Goal: Task Accomplishment & Management: Complete application form

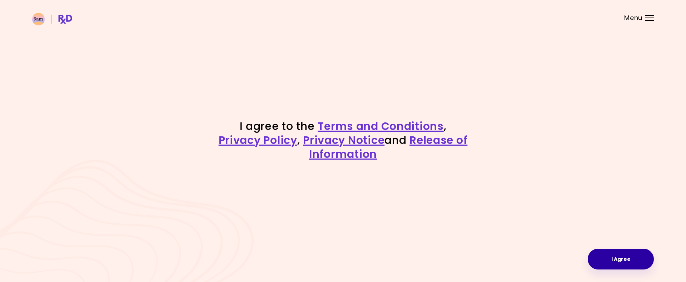
click at [622, 259] on button "I Agree" at bounding box center [621, 258] width 66 height 21
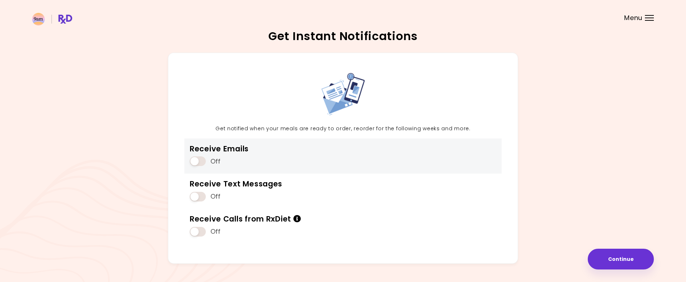
click at [195, 164] on span at bounding box center [198, 161] width 16 height 10
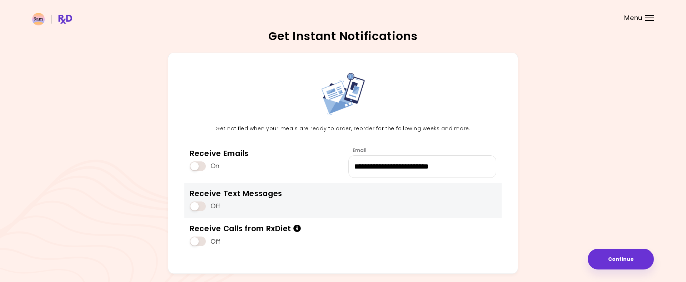
click at [203, 201] on div "Off" at bounding box center [236, 206] width 93 height 14
click at [201, 207] on span at bounding box center [198, 206] width 16 height 10
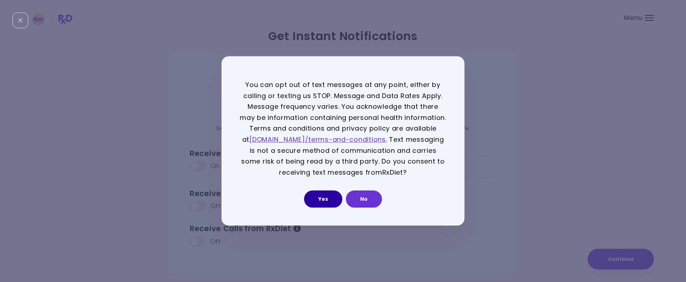
click at [322, 195] on button "Yes" at bounding box center [323, 198] width 38 height 17
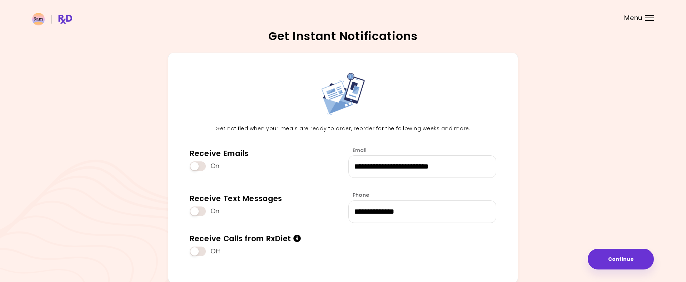
scroll to position [38, 0]
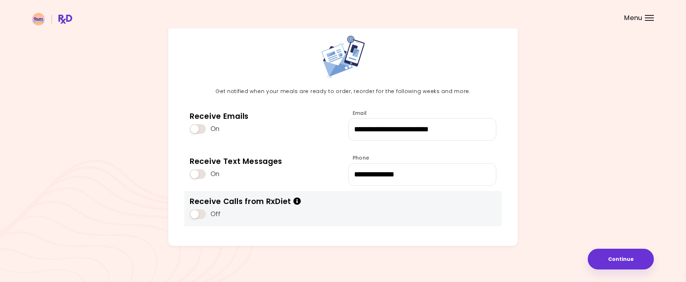
drag, startPoint x: 197, startPoint y: 219, endPoint x: 198, endPoint y: 215, distance: 3.7
click at [197, 217] on div "Off" at bounding box center [245, 214] width 111 height 14
click at [198, 214] on span at bounding box center [198, 214] width 16 height 10
click at [296, 202] on icon "Info" at bounding box center [297, 201] width 8 height 8
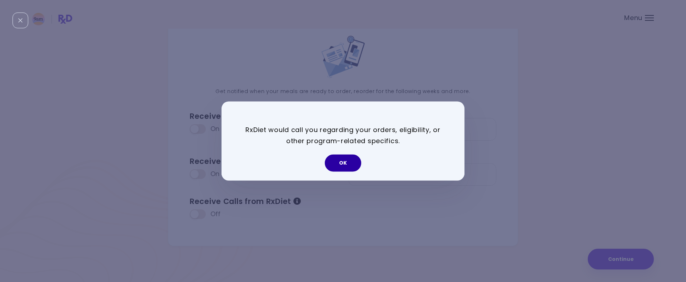
click at [341, 165] on button "OK" at bounding box center [343, 162] width 36 height 17
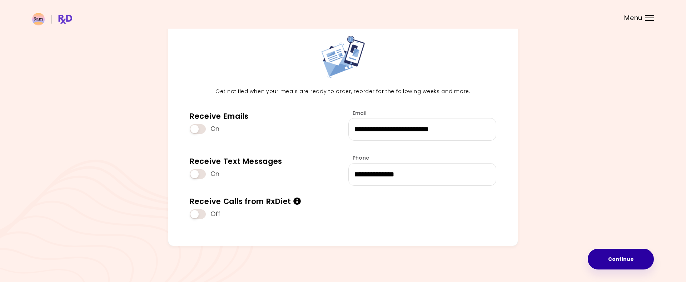
click at [641, 258] on button "Continue" at bounding box center [621, 258] width 66 height 21
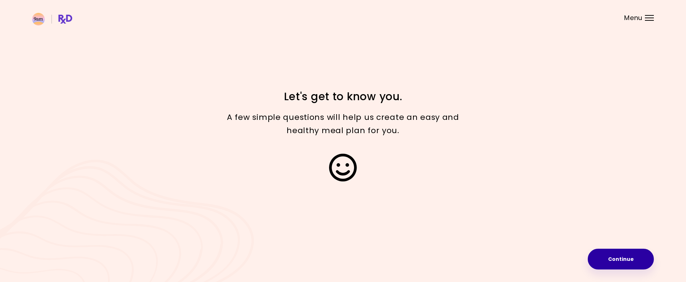
click at [623, 254] on button "Continue" at bounding box center [621, 258] width 66 height 21
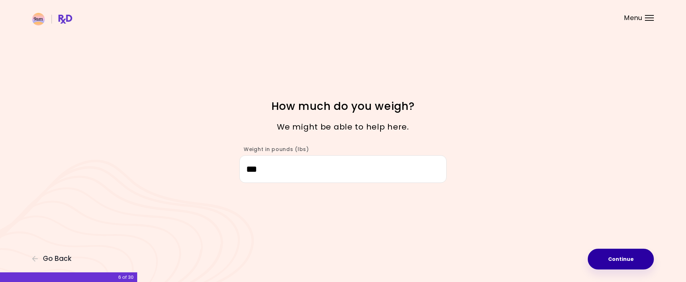
click at [629, 258] on button "Continue" at bounding box center [621, 258] width 66 height 21
select select "****"
click at [628, 260] on button "Continue" at bounding box center [621, 258] width 66 height 21
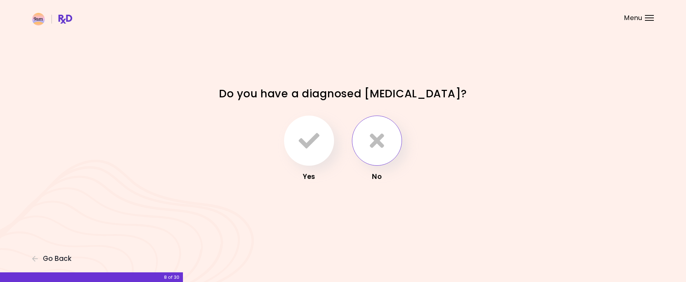
click at [382, 141] on icon "button" at bounding box center [377, 140] width 14 height 21
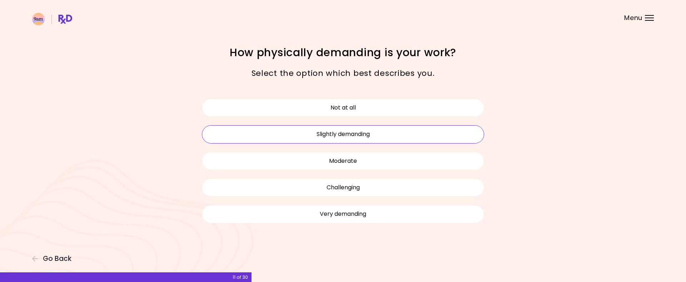
click at [368, 136] on button "Slightly demanding" at bounding box center [343, 134] width 282 height 18
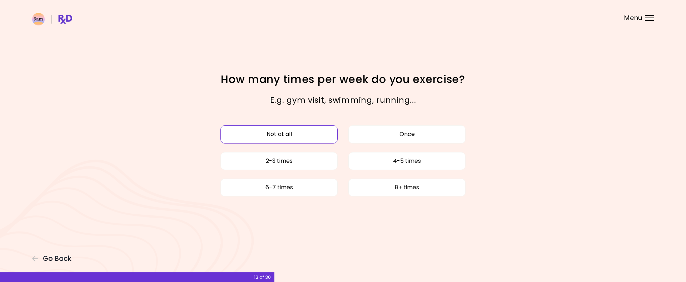
click at [307, 135] on button "Not at all" at bounding box center [278, 134] width 117 height 18
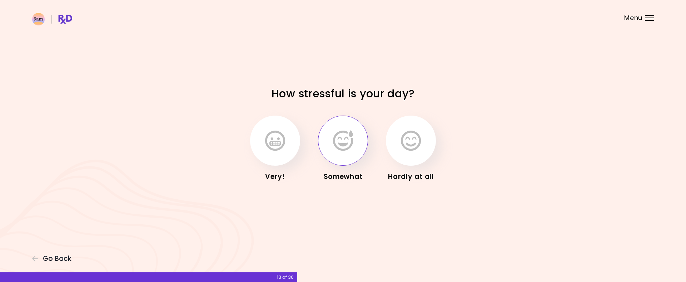
click at [343, 143] on icon "button" at bounding box center [343, 140] width 20 height 21
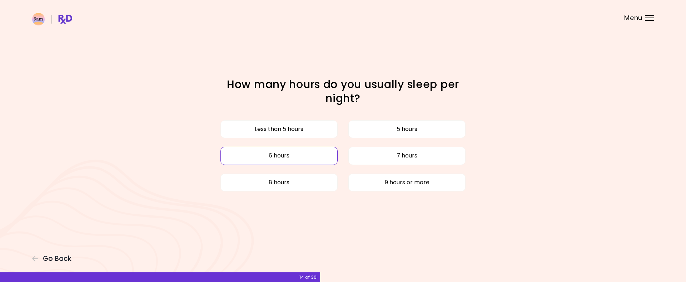
click at [326, 150] on button "6 hours" at bounding box center [278, 156] width 117 height 18
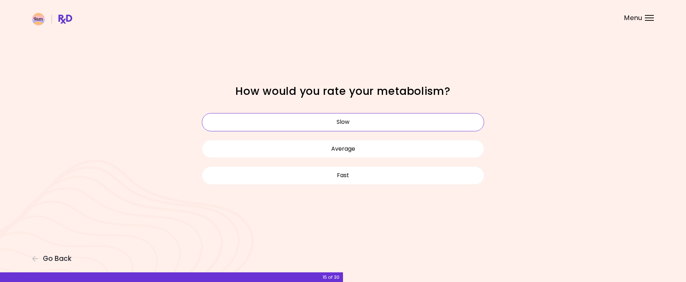
click at [337, 122] on button "Slow" at bounding box center [343, 122] width 282 height 18
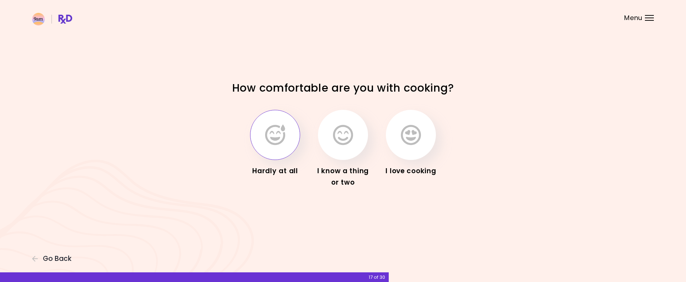
click at [283, 138] on icon "button" at bounding box center [275, 134] width 20 height 21
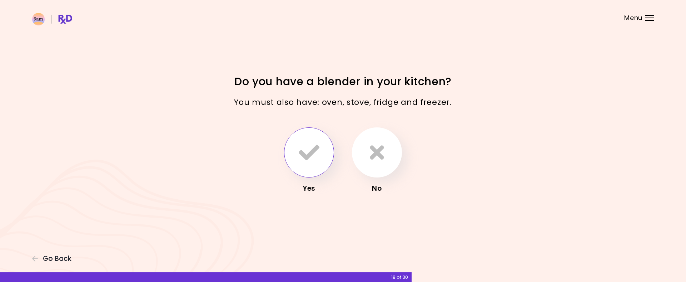
click at [311, 137] on button "button" at bounding box center [309, 152] width 50 height 50
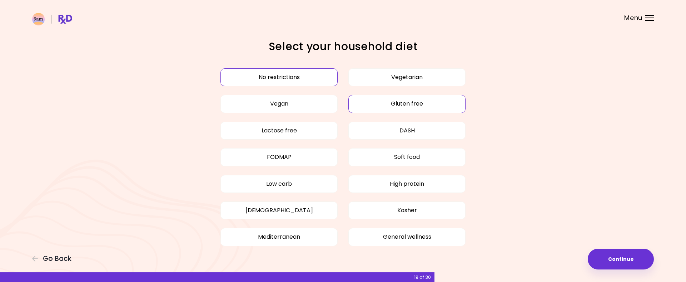
click at [428, 107] on button "Gluten free" at bounding box center [406, 104] width 117 height 18
click at [307, 186] on button "Low carb" at bounding box center [278, 184] width 117 height 18
click at [401, 190] on button "High protein" at bounding box center [406, 184] width 117 height 18
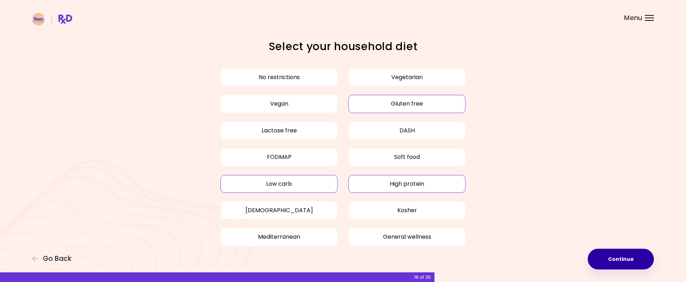
click at [626, 264] on button "Continue" at bounding box center [621, 258] width 66 height 21
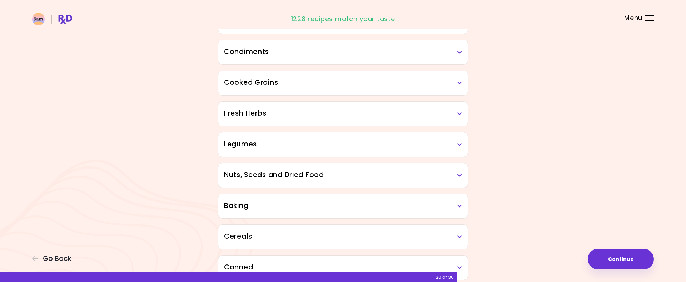
scroll to position [237, 0]
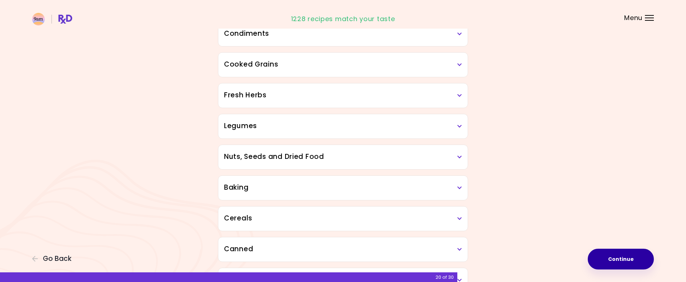
click at [619, 263] on button "Continue" at bounding box center [621, 258] width 66 height 21
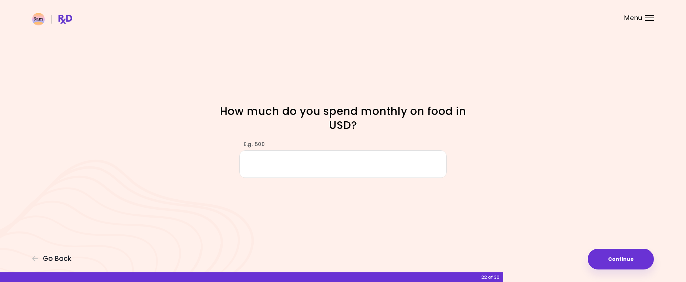
type input "*"
type input "***"
click at [637, 265] on button "Continue" at bounding box center [621, 258] width 66 height 21
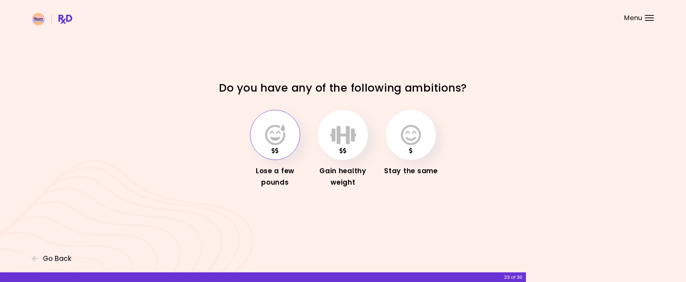
click at [279, 127] on icon "button" at bounding box center [275, 134] width 20 height 21
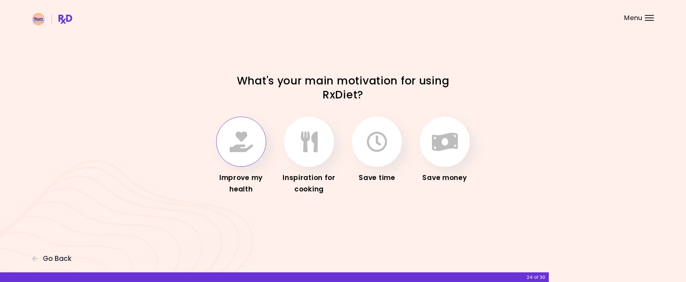
click at [248, 140] on icon "button" at bounding box center [241, 141] width 23 height 21
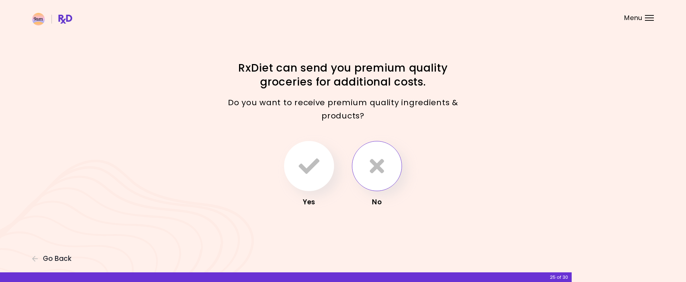
click at [385, 163] on button "button" at bounding box center [377, 166] width 50 height 50
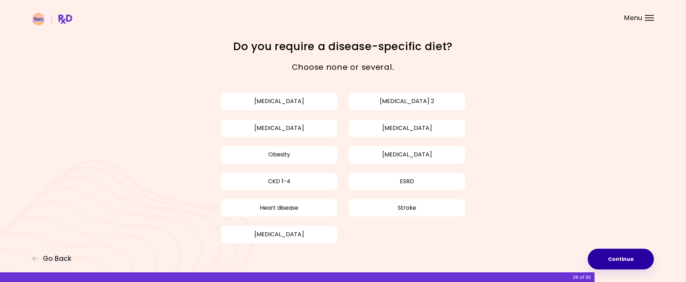
click at [612, 258] on button "Continue" at bounding box center [621, 258] width 66 height 21
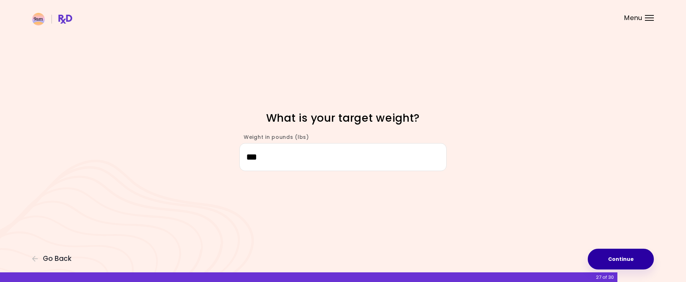
type input "***"
click at [633, 257] on button "Continue" at bounding box center [621, 258] width 66 height 21
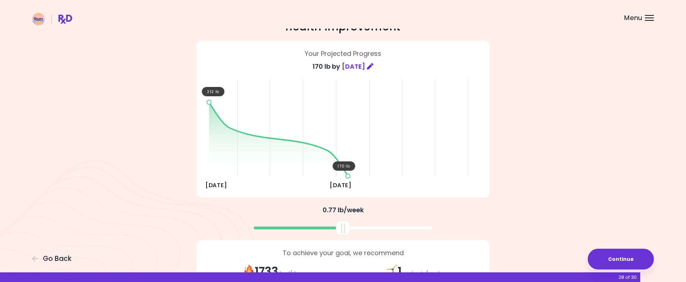
scroll to position [42, 0]
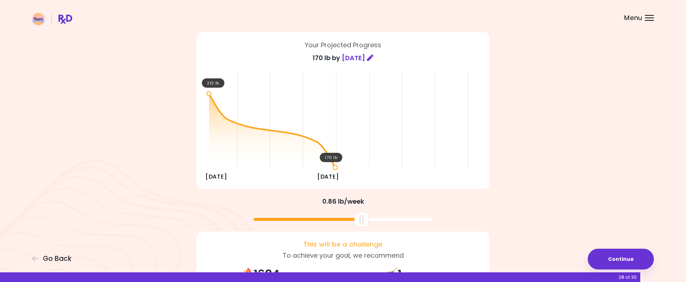
drag, startPoint x: 342, startPoint y: 224, endPoint x: 360, endPoint y: 224, distance: 18.6
click at [360, 224] on div at bounding box center [362, 219] width 14 height 14
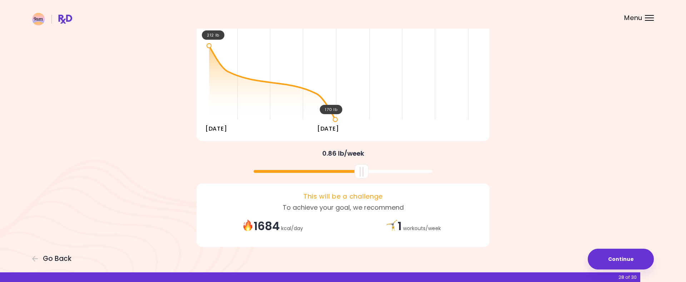
scroll to position [91, 0]
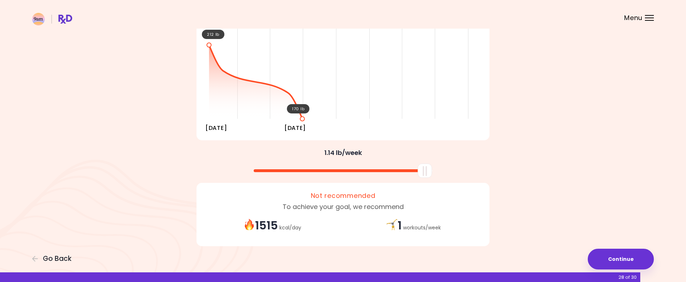
drag, startPoint x: 364, startPoint y: 173, endPoint x: 448, endPoint y: 174, distance: 84.0
click at [448, 174] on div at bounding box center [343, 167] width 300 height 19
click at [619, 256] on button "Continue" at bounding box center [621, 258] width 66 height 21
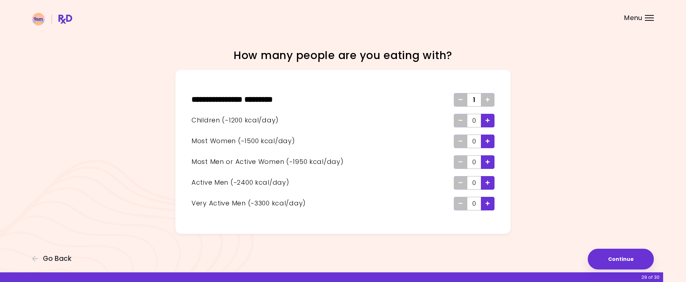
click at [486, 122] on icon "Add - Child" at bounding box center [488, 120] width 4 height 5
click at [484, 121] on div "Add - Child" at bounding box center [488, 121] width 14 height 14
click at [489, 162] on icon "Add - Man or Active Woman" at bounding box center [488, 161] width 4 height 5
click at [620, 255] on button "Continue" at bounding box center [621, 258] width 66 height 21
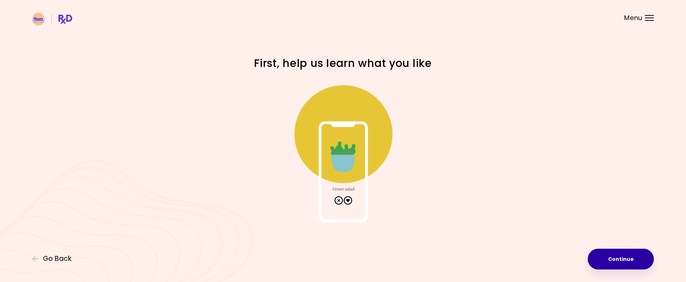
click at [630, 257] on button "Continue" at bounding box center [621, 258] width 66 height 21
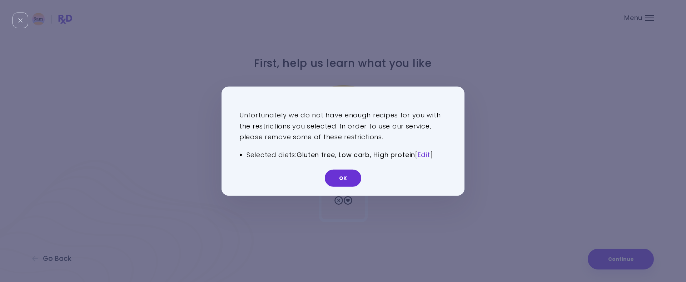
click at [424, 155] on link "Edit" at bounding box center [424, 154] width 13 height 9
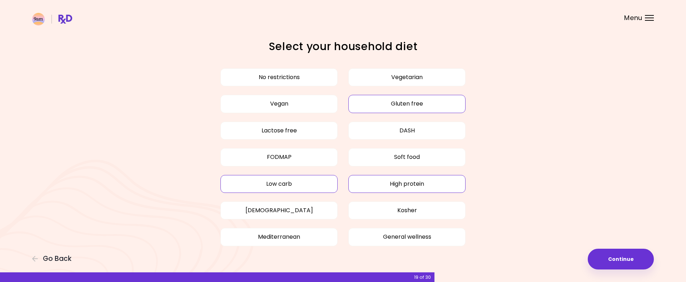
drag, startPoint x: 398, startPoint y: 186, endPoint x: 388, endPoint y: 189, distance: 10.1
click at [398, 186] on button "High protein" at bounding box center [406, 184] width 117 height 18
click at [626, 247] on div "Focusable invisible element Select your household diet No restrictions Vegetari…" at bounding box center [343, 149] width 686 height 298
click at [623, 251] on button "Continue" at bounding box center [621, 258] width 66 height 21
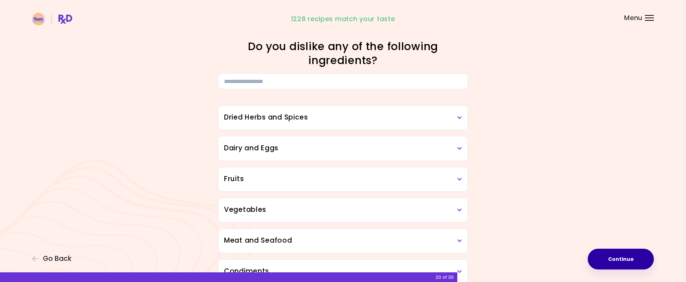
click at [624, 251] on button "Continue" at bounding box center [621, 258] width 66 height 21
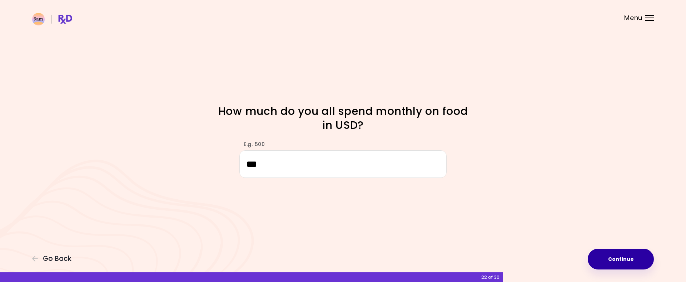
click at [630, 259] on button "Continue" at bounding box center [621, 258] width 66 height 21
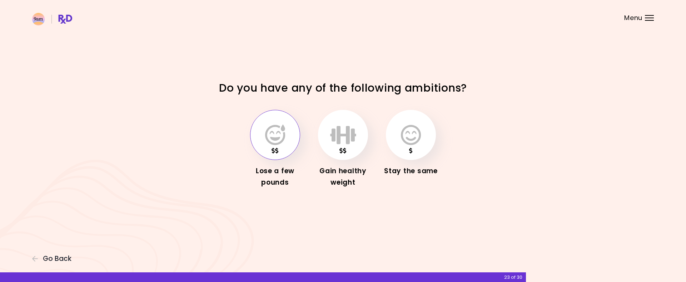
click at [652, 232] on div "Focusable invisible element Do you have any of the following ambitions? Lose a …" at bounding box center [343, 141] width 686 height 282
click at [286, 140] on button "button" at bounding box center [275, 135] width 50 height 50
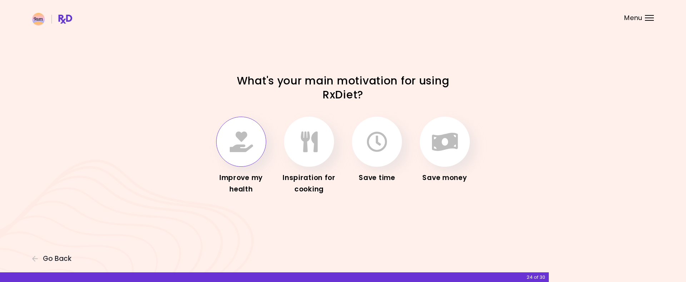
click at [242, 139] on icon "button" at bounding box center [241, 141] width 23 height 21
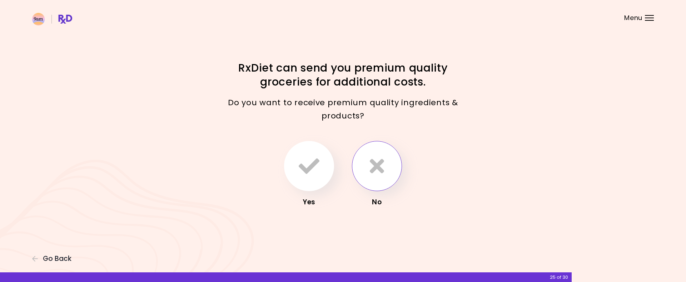
click at [381, 155] on button "button" at bounding box center [377, 166] width 50 height 50
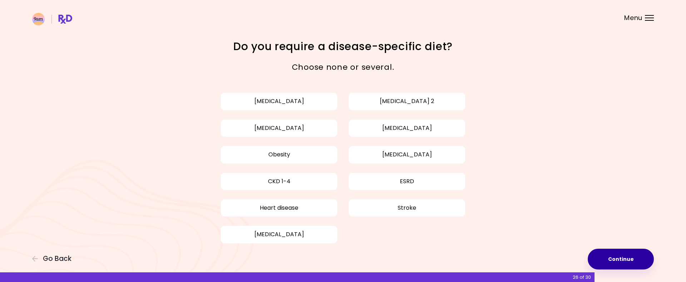
click at [610, 251] on button "Continue" at bounding box center [621, 258] width 66 height 21
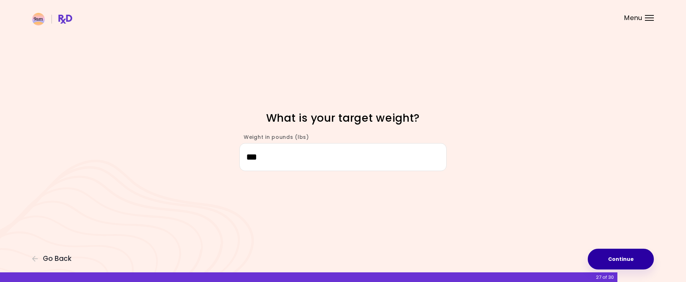
click at [642, 261] on button "Continue" at bounding box center [621, 258] width 66 height 21
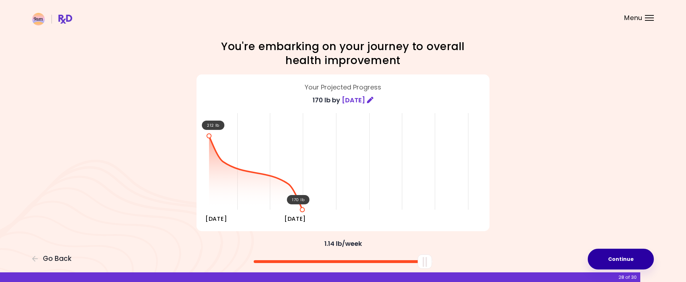
drag, startPoint x: 646, startPoint y: 262, endPoint x: 640, endPoint y: 262, distance: 6.1
click at [646, 262] on button "Continue" at bounding box center [621, 258] width 66 height 21
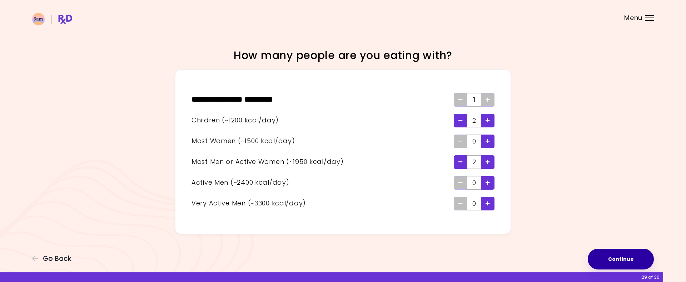
click at [617, 251] on button "Continue" at bounding box center [621, 258] width 66 height 21
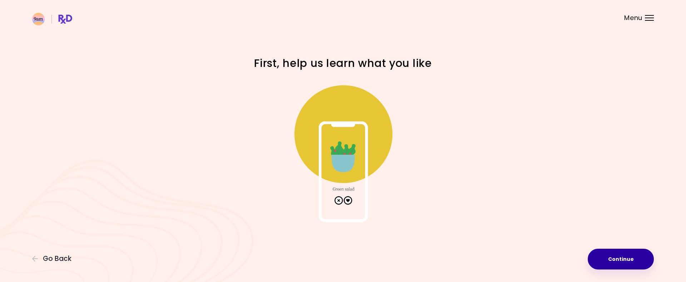
click at [635, 261] on button "Continue" at bounding box center [621, 258] width 66 height 21
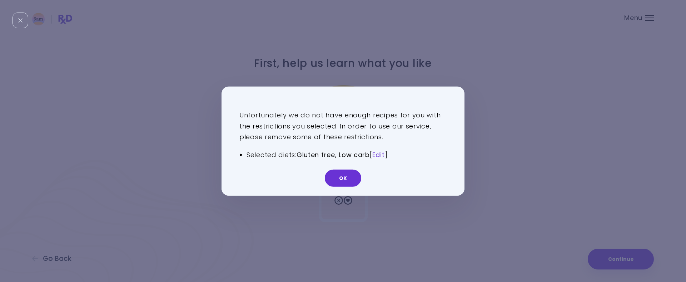
click at [384, 154] on link "Edit" at bounding box center [378, 154] width 13 height 9
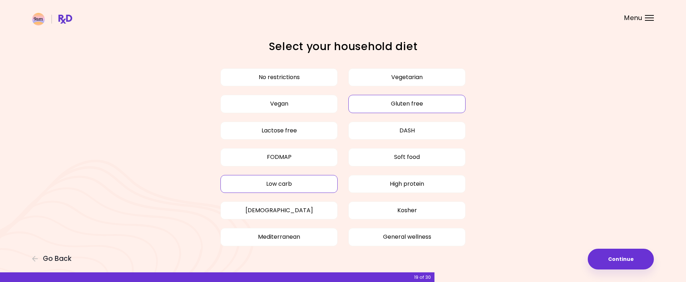
click at [397, 108] on button "Gluten free" at bounding box center [406, 104] width 117 height 18
click at [331, 181] on button "Low carb" at bounding box center [278, 184] width 117 height 18
click at [321, 187] on button "Low carb" at bounding box center [278, 184] width 117 height 18
click at [624, 259] on button "Continue" at bounding box center [621, 258] width 66 height 21
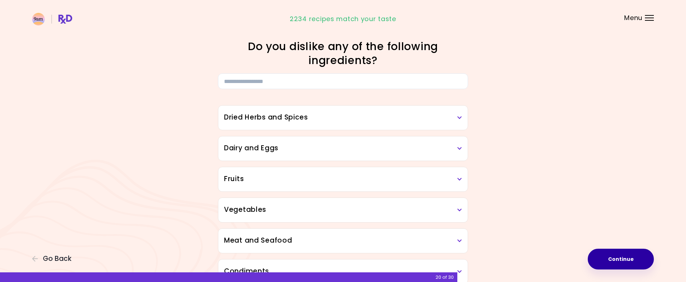
click at [610, 260] on button "Continue" at bounding box center [621, 258] width 66 height 21
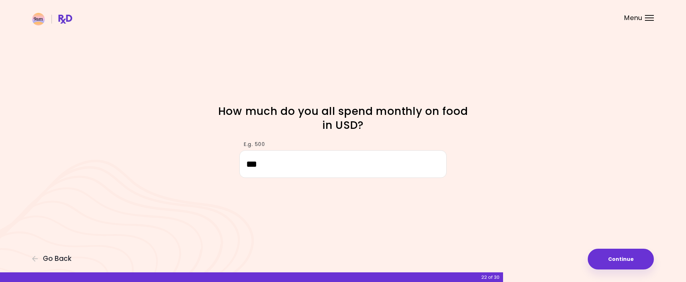
click at [610, 260] on button "Continue" at bounding box center [621, 258] width 66 height 21
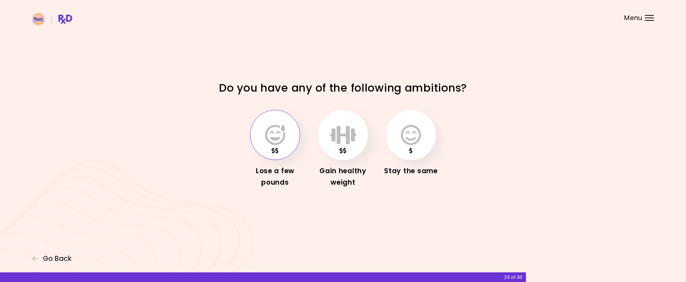
click at [268, 130] on icon "button" at bounding box center [275, 134] width 20 height 21
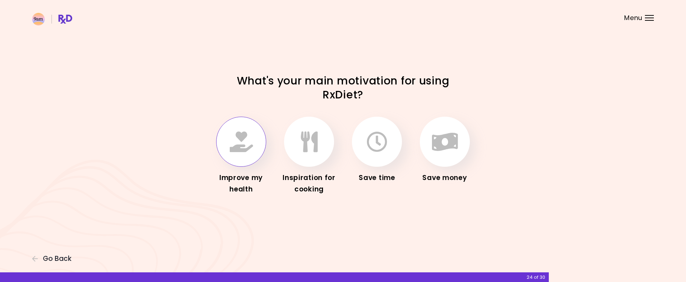
click at [245, 145] on icon "button" at bounding box center [241, 141] width 23 height 21
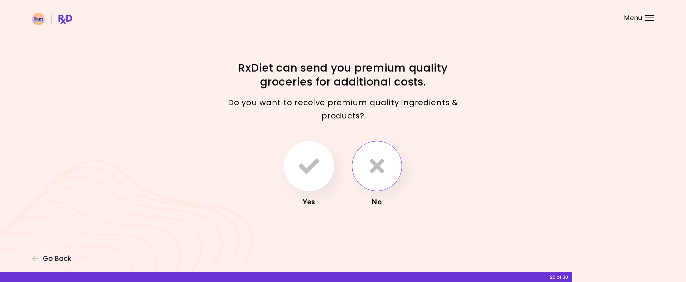
click at [371, 165] on icon "button" at bounding box center [377, 165] width 14 height 21
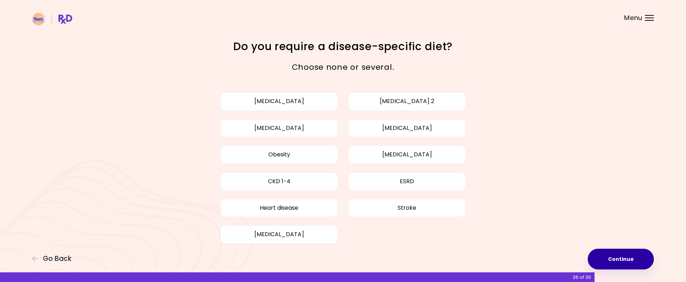
click at [621, 259] on button "Continue" at bounding box center [621, 258] width 66 height 21
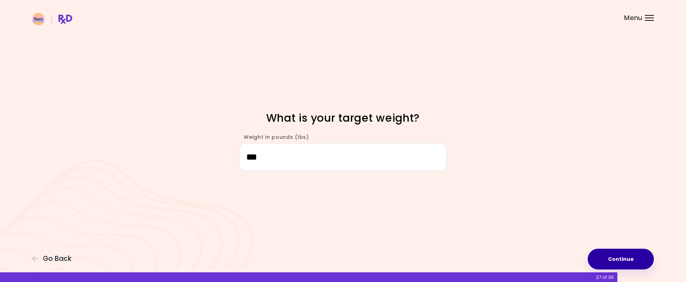
click at [624, 249] on button "Continue" at bounding box center [621, 258] width 66 height 21
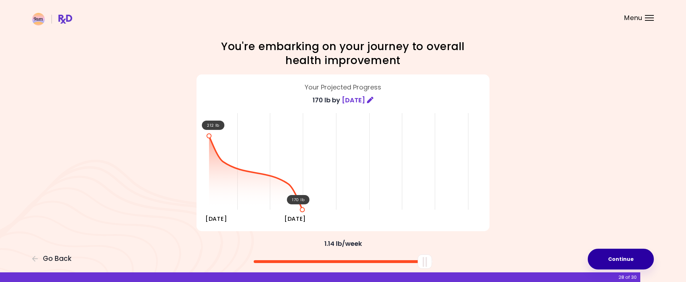
click at [635, 259] on button "Continue" at bounding box center [621, 258] width 66 height 21
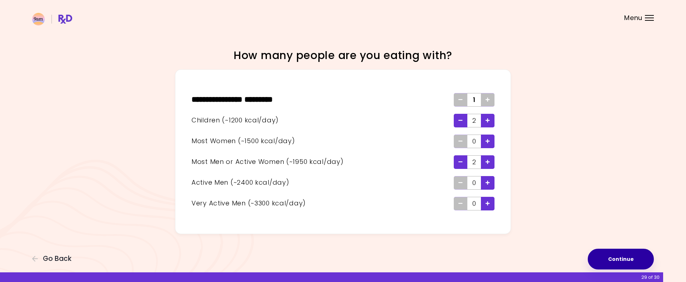
click at [610, 261] on button "Continue" at bounding box center [621, 258] width 66 height 21
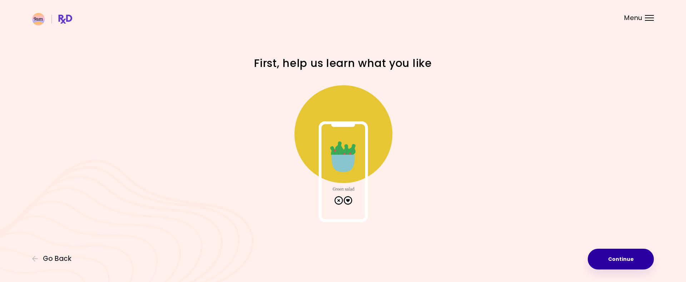
click at [624, 263] on button "Continue" at bounding box center [621, 258] width 66 height 21
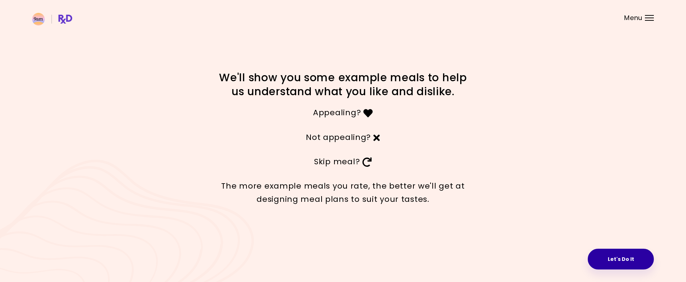
click at [620, 258] on button "Let's Do It" at bounding box center [621, 258] width 66 height 21
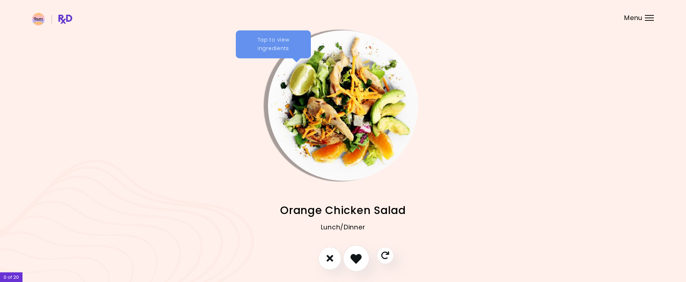
click at [358, 256] on icon "I like this recipe" at bounding box center [356, 257] width 11 height 11
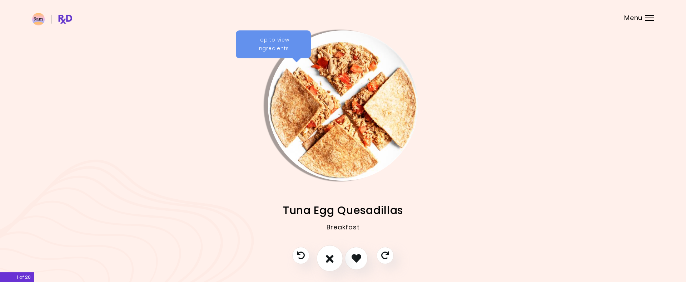
click at [326, 261] on icon "I don't like this recipe" at bounding box center [330, 257] width 8 height 11
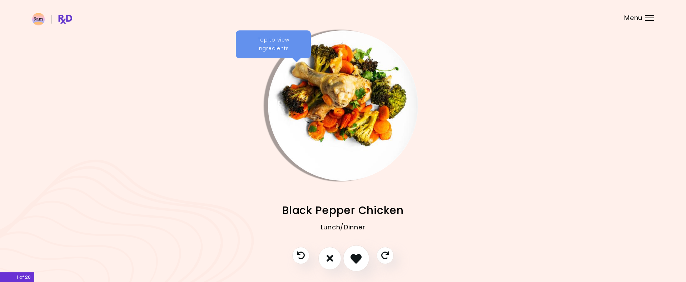
click at [361, 261] on icon "I like this recipe" at bounding box center [356, 257] width 11 height 11
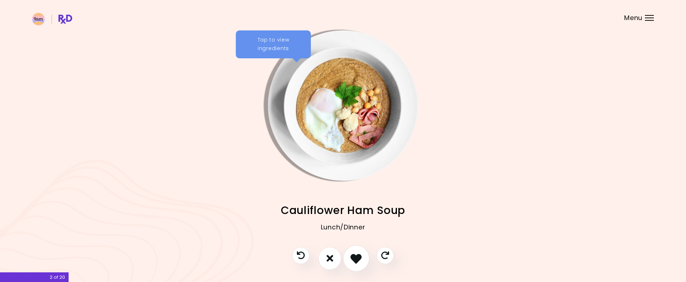
click at [361, 262] on icon "I like this recipe" at bounding box center [356, 257] width 11 height 11
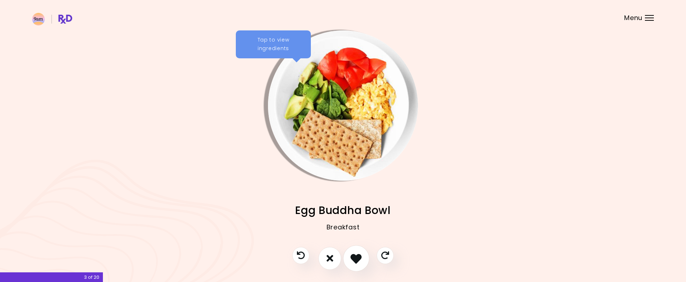
click at [361, 262] on icon "I like this recipe" at bounding box center [356, 257] width 11 height 11
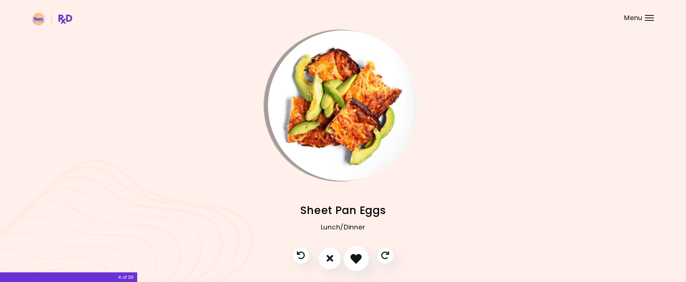
click at [361, 262] on icon "I like this recipe" at bounding box center [356, 257] width 11 height 11
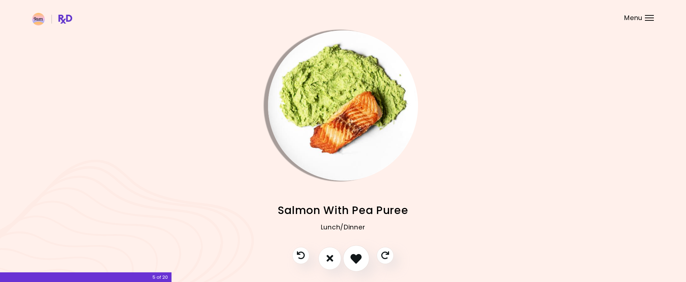
click at [361, 262] on icon "I like this recipe" at bounding box center [356, 257] width 11 height 11
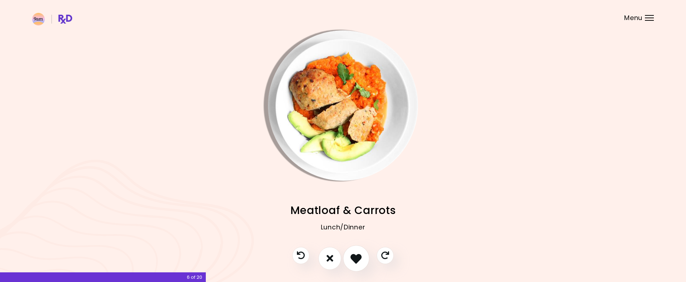
click at [361, 262] on icon "I like this recipe" at bounding box center [356, 257] width 11 height 11
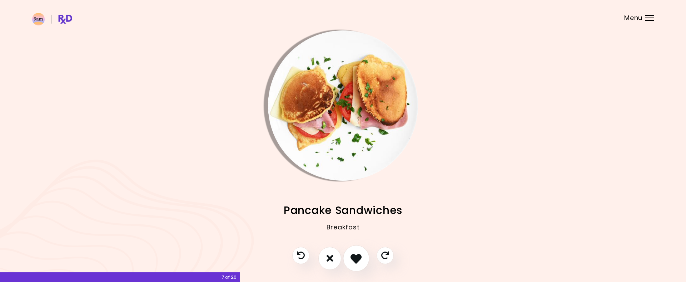
click at [361, 262] on icon "I like this recipe" at bounding box center [356, 257] width 11 height 11
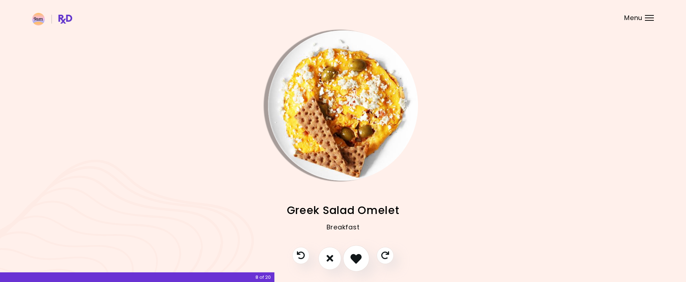
click at [361, 263] on icon "I like this recipe" at bounding box center [356, 257] width 11 height 11
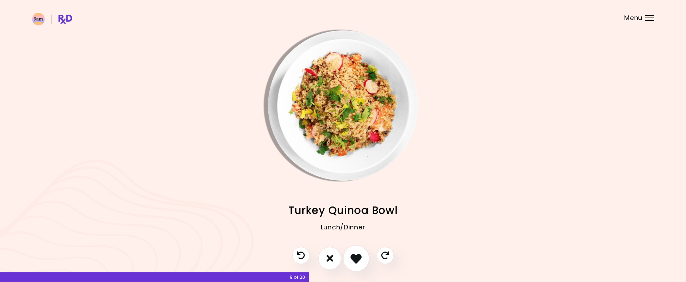
drag, startPoint x: 361, startPoint y: 261, endPoint x: 367, endPoint y: 260, distance: 5.8
click at [361, 261] on icon "I like this recipe" at bounding box center [356, 257] width 11 height 11
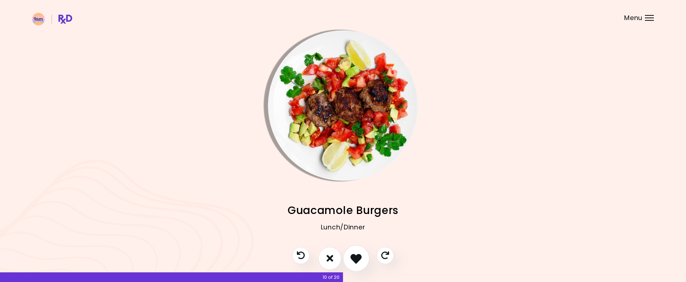
click at [363, 260] on button "I like this recipe" at bounding box center [356, 258] width 26 height 26
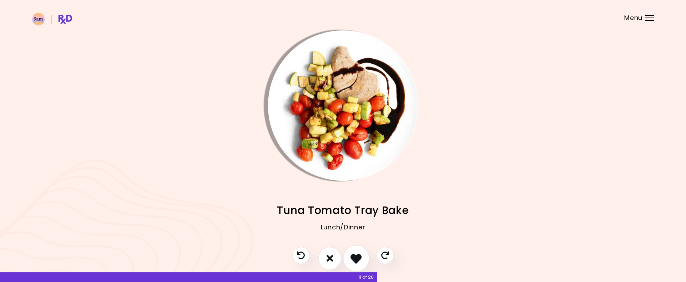
click at [363, 260] on button "I like this recipe" at bounding box center [356, 258] width 26 height 26
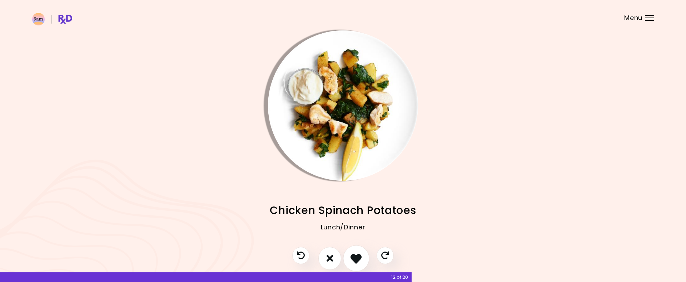
click at [363, 260] on button "I like this recipe" at bounding box center [356, 258] width 26 height 26
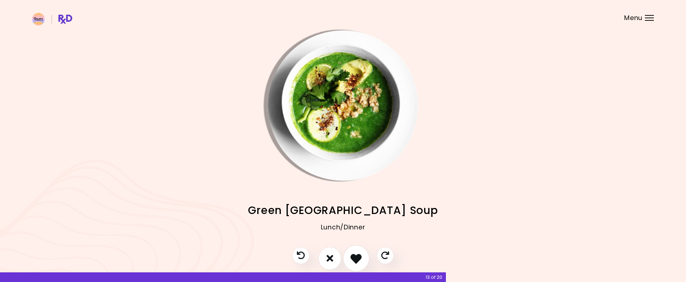
click at [363, 260] on button "I like this recipe" at bounding box center [356, 258] width 26 height 26
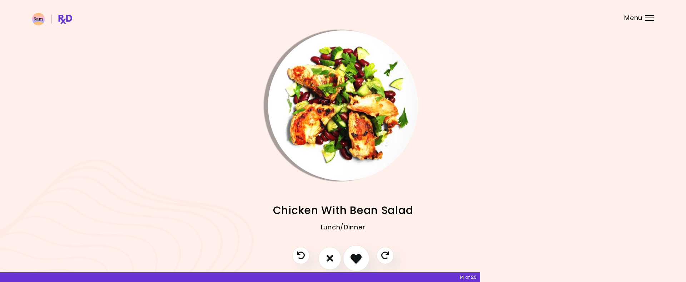
click at [363, 260] on button "I like this recipe" at bounding box center [356, 258] width 26 height 26
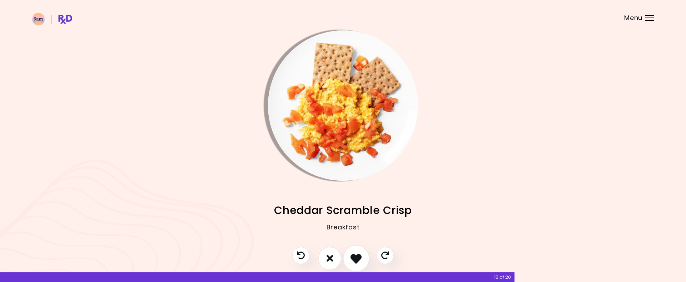
click at [363, 260] on button "I like this recipe" at bounding box center [356, 258] width 26 height 26
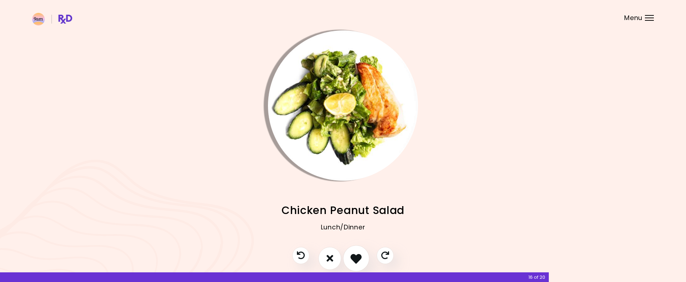
click at [363, 260] on button "I like this recipe" at bounding box center [356, 258] width 26 height 26
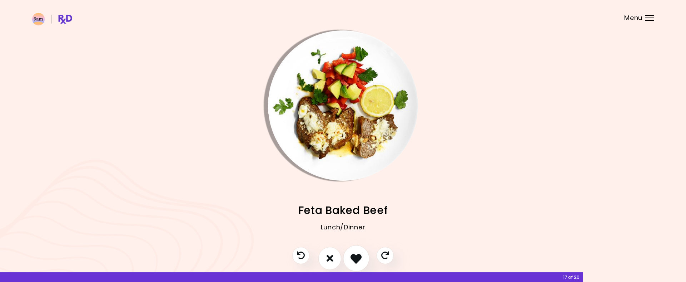
click at [363, 260] on button "I like this recipe" at bounding box center [356, 258] width 26 height 26
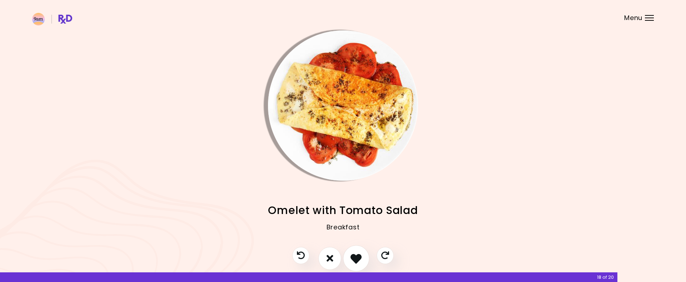
click at [363, 260] on button "I like this recipe" at bounding box center [356, 258] width 26 height 26
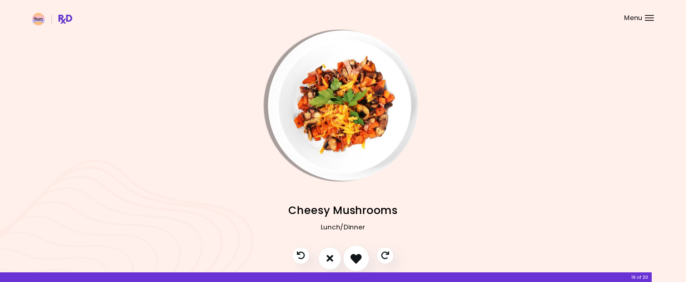
click at [363, 260] on button "I like this recipe" at bounding box center [356, 258] width 26 height 26
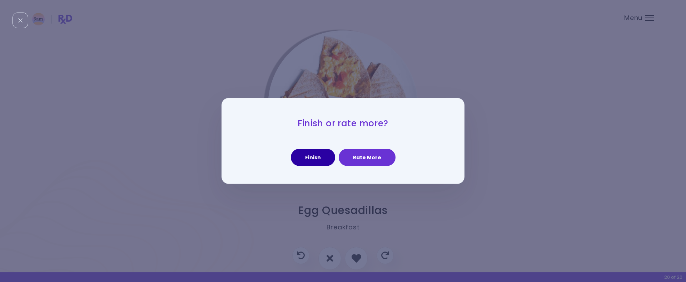
click at [323, 159] on button "Finish" at bounding box center [313, 157] width 44 height 17
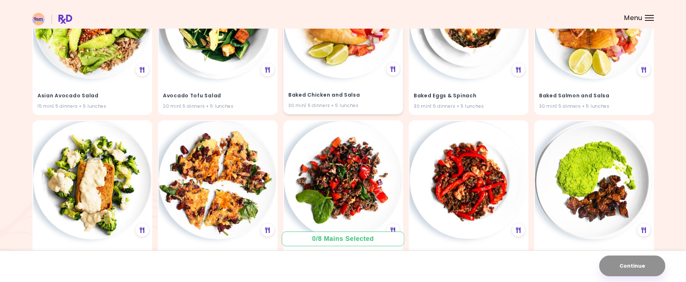
scroll to position [143, 0]
click at [571, 61] on img at bounding box center [594, 19] width 118 height 118
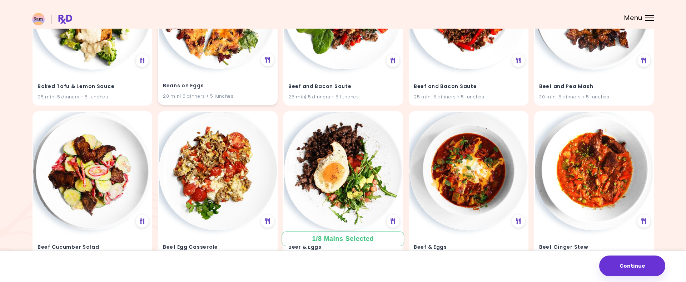
scroll to position [312, 0]
click at [231, 172] on img at bounding box center [218, 171] width 118 height 118
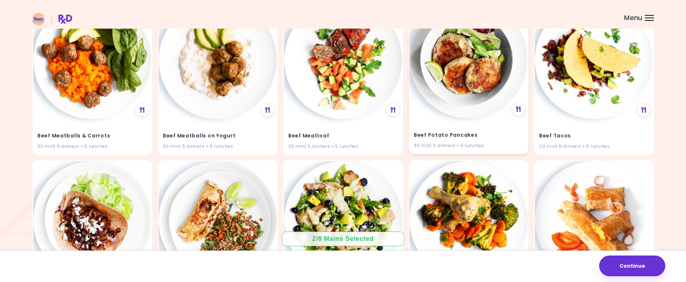
scroll to position [666, 0]
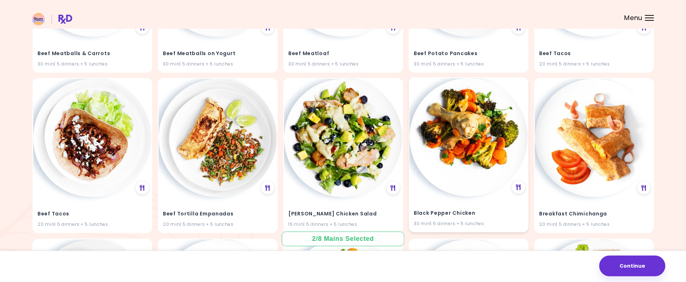
click at [480, 148] on img at bounding box center [469, 137] width 118 height 118
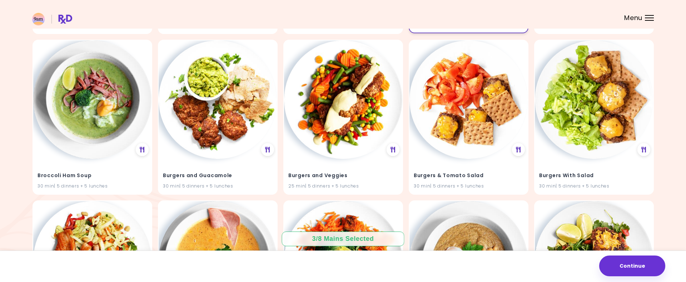
scroll to position [897, 0]
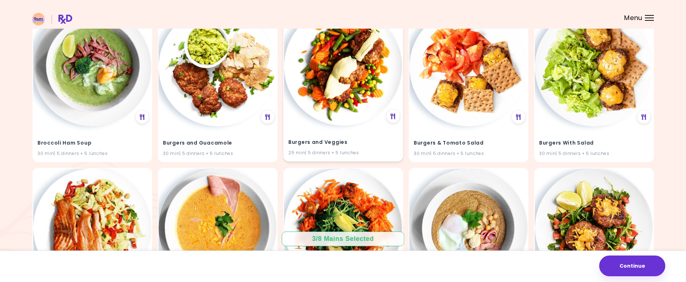
click at [370, 120] on div "Burgers and Veggies 25 min | 5 dinners + 5 lunches" at bounding box center [343, 83] width 120 height 155
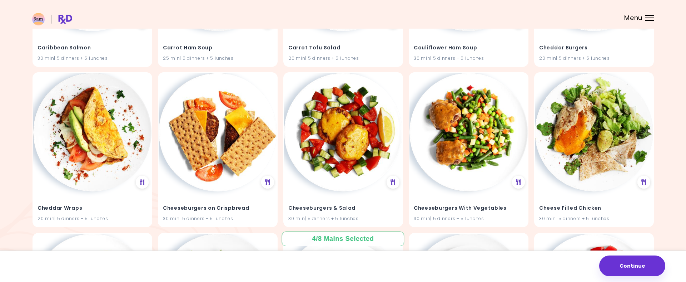
scroll to position [1154, 0]
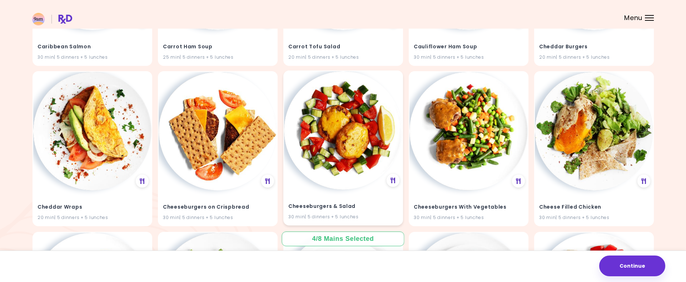
click at [355, 144] on img at bounding box center [343, 130] width 118 height 118
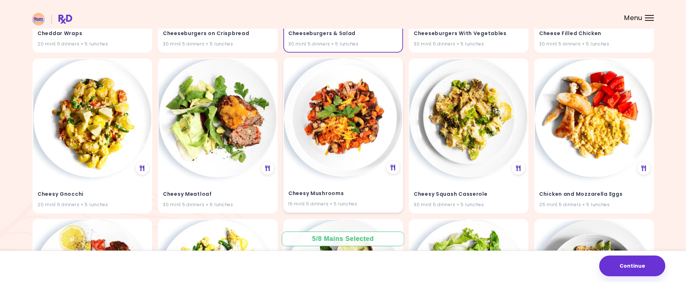
scroll to position [1336, 0]
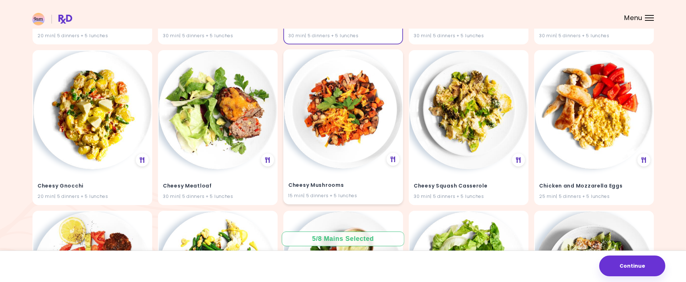
click at [334, 141] on img at bounding box center [343, 109] width 118 height 118
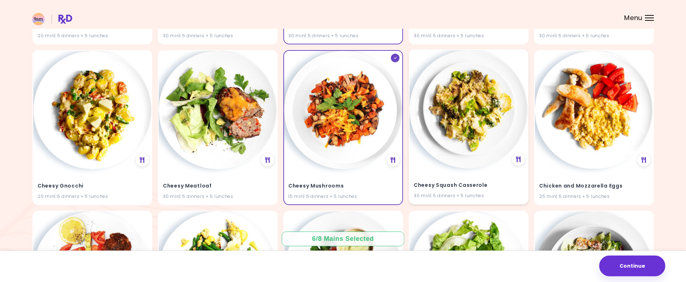
click at [451, 145] on img at bounding box center [469, 109] width 118 height 118
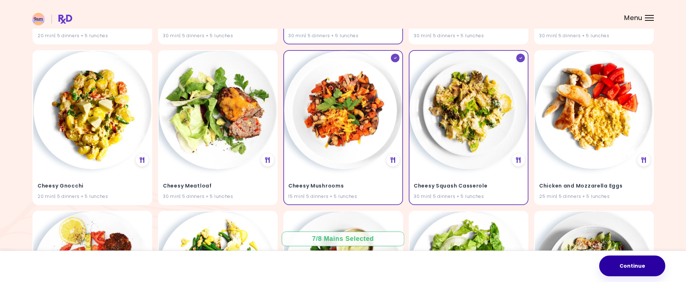
click at [621, 269] on button "Continue" at bounding box center [632, 265] width 66 height 21
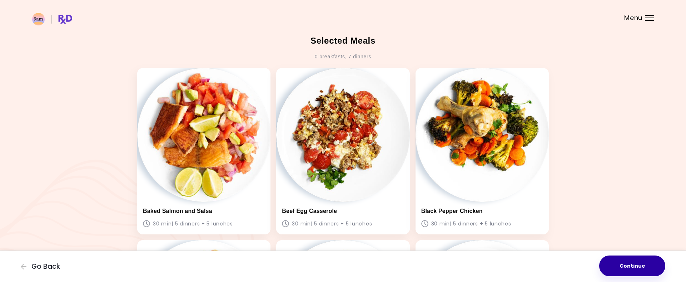
click at [645, 271] on button "Continue" at bounding box center [632, 265] width 66 height 21
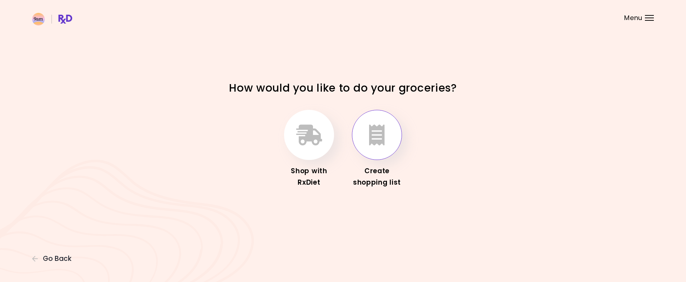
click at [382, 140] on icon "button" at bounding box center [377, 134] width 16 height 21
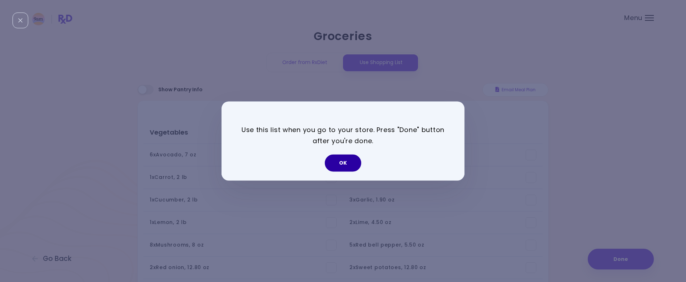
click at [349, 165] on button "OK" at bounding box center [343, 162] width 36 height 17
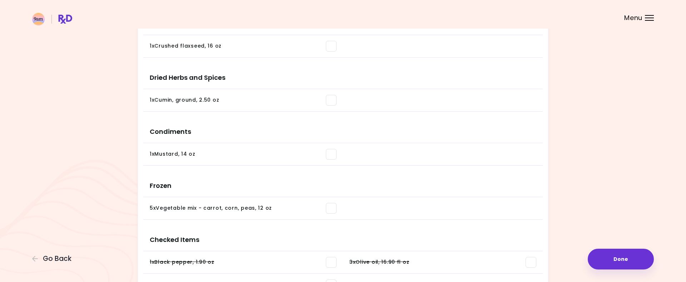
scroll to position [535, 0]
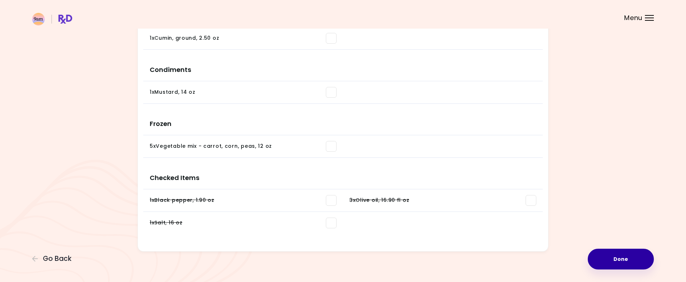
click at [624, 265] on button "Done" at bounding box center [621, 258] width 66 height 21
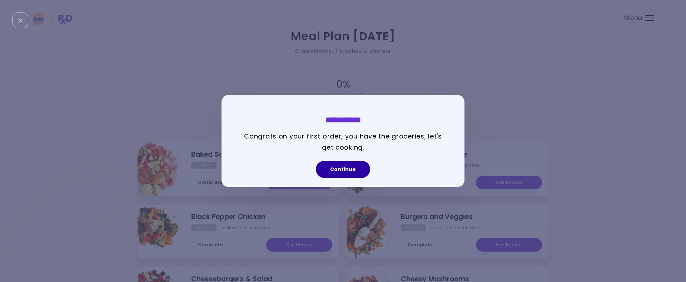
click at [348, 171] on button "Continue" at bounding box center [343, 169] width 54 height 17
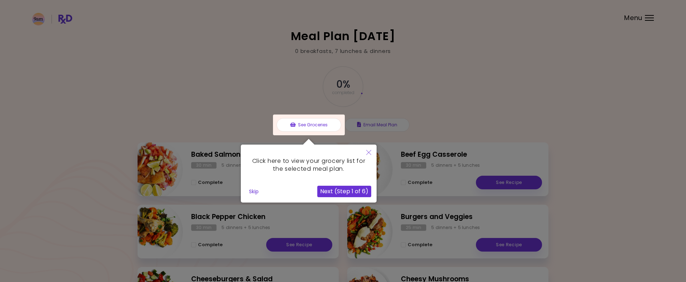
click at [355, 195] on button "Next (Step 1 of 6)" at bounding box center [344, 190] width 54 height 11
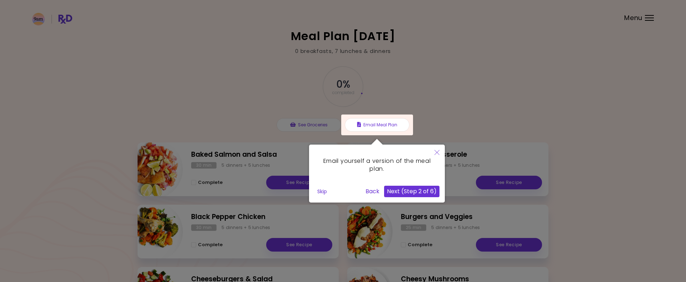
click at [421, 196] on button "Next (Step 2 of 6)" at bounding box center [411, 190] width 55 height 11
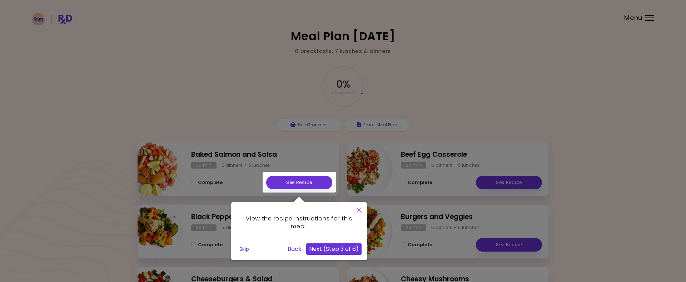
click at [358, 246] on div "View the recipe instructions for this meal. Skip Back Next (Step 3 of 6)" at bounding box center [299, 231] width 136 height 58
click at [349, 246] on button "Next (Step 3 of 6)" at bounding box center [333, 248] width 55 height 11
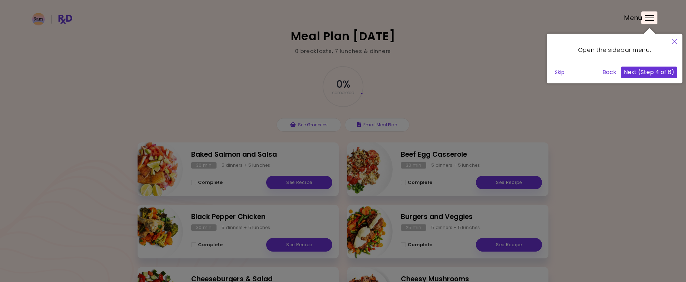
click at [646, 73] on button "Next (Step 4 of 6)" at bounding box center [649, 71] width 56 height 11
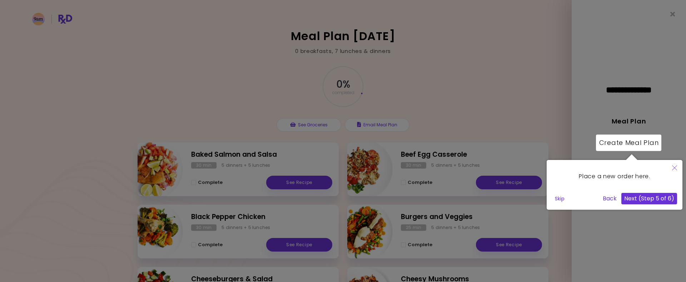
click at [650, 194] on button "Next (Step 5 of 6)" at bounding box center [649, 198] width 56 height 11
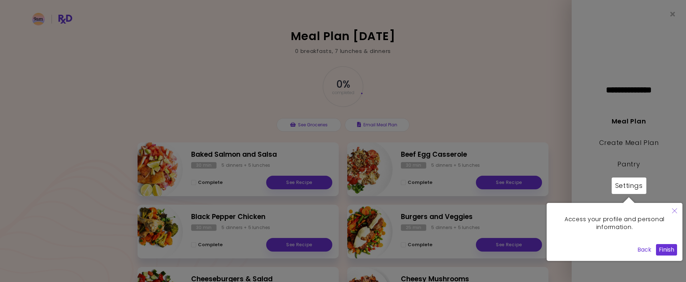
click at [669, 252] on button "Finish" at bounding box center [666, 249] width 21 height 11
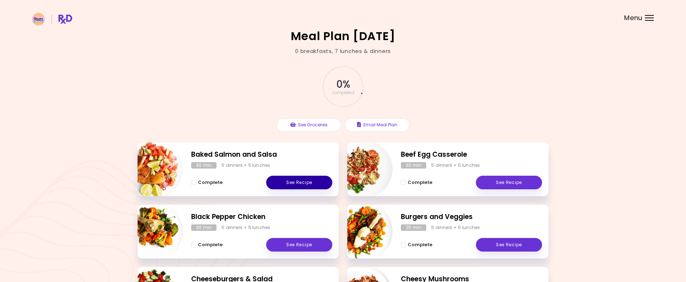
click at [318, 186] on link "See Recipe" at bounding box center [299, 182] width 66 height 14
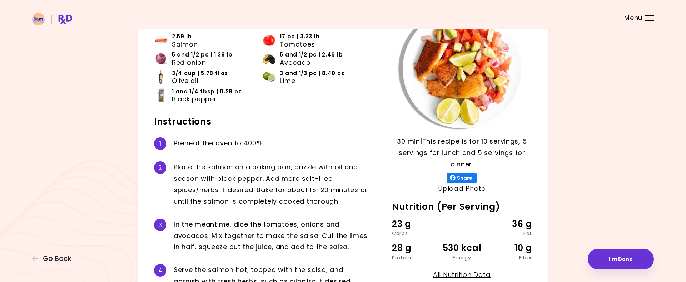
scroll to position [128, 0]
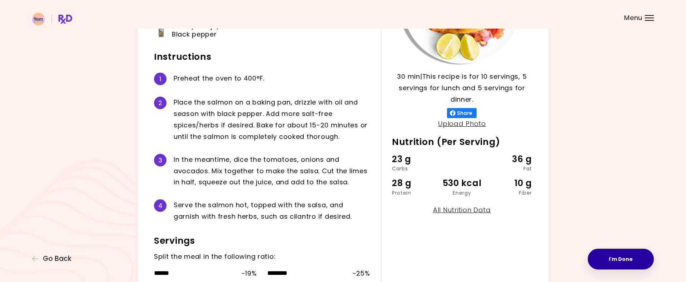
click at [618, 258] on button "I'm Done" at bounding box center [621, 258] width 66 height 21
